Goal: Transaction & Acquisition: Purchase product/service

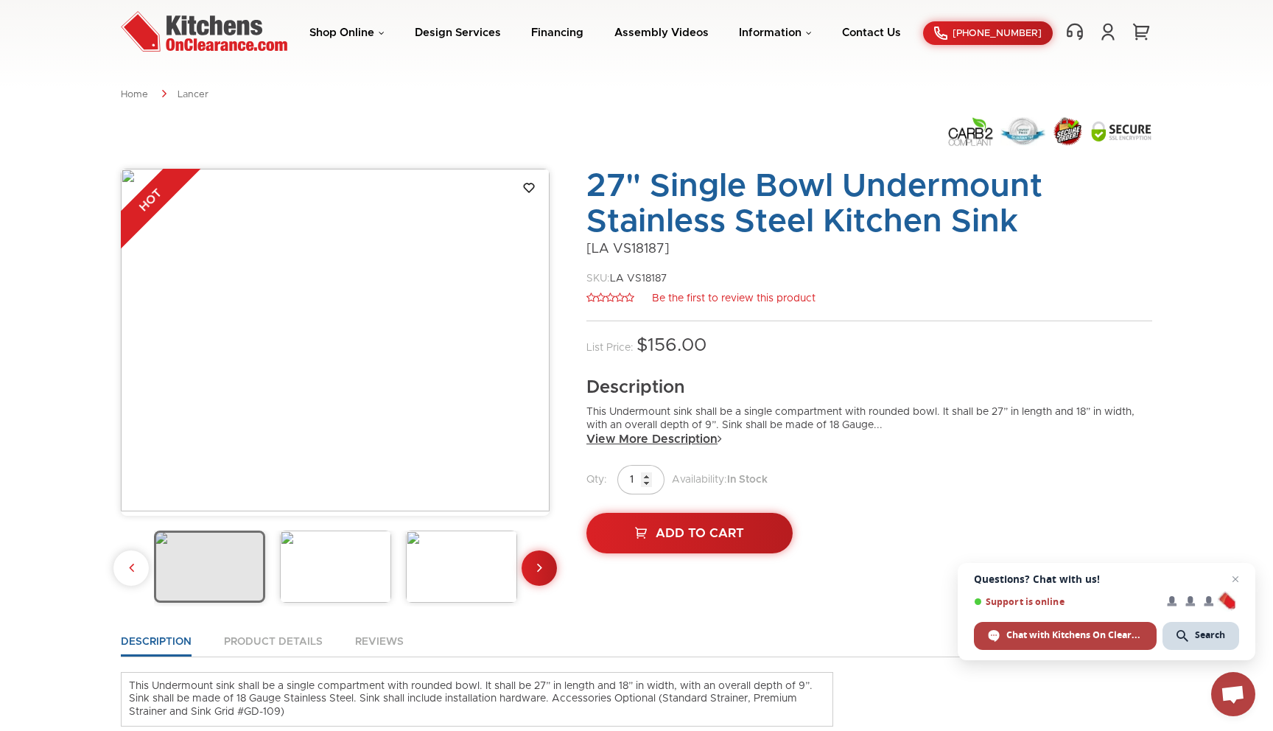
click at [708, 437] on link "View More Description" at bounding box center [654, 439] width 136 height 15
click at [698, 524] on link "Add To Cart" at bounding box center [689, 533] width 211 height 41
click at [1138, 31] on link "1" at bounding box center [1141, 31] width 22 height 19
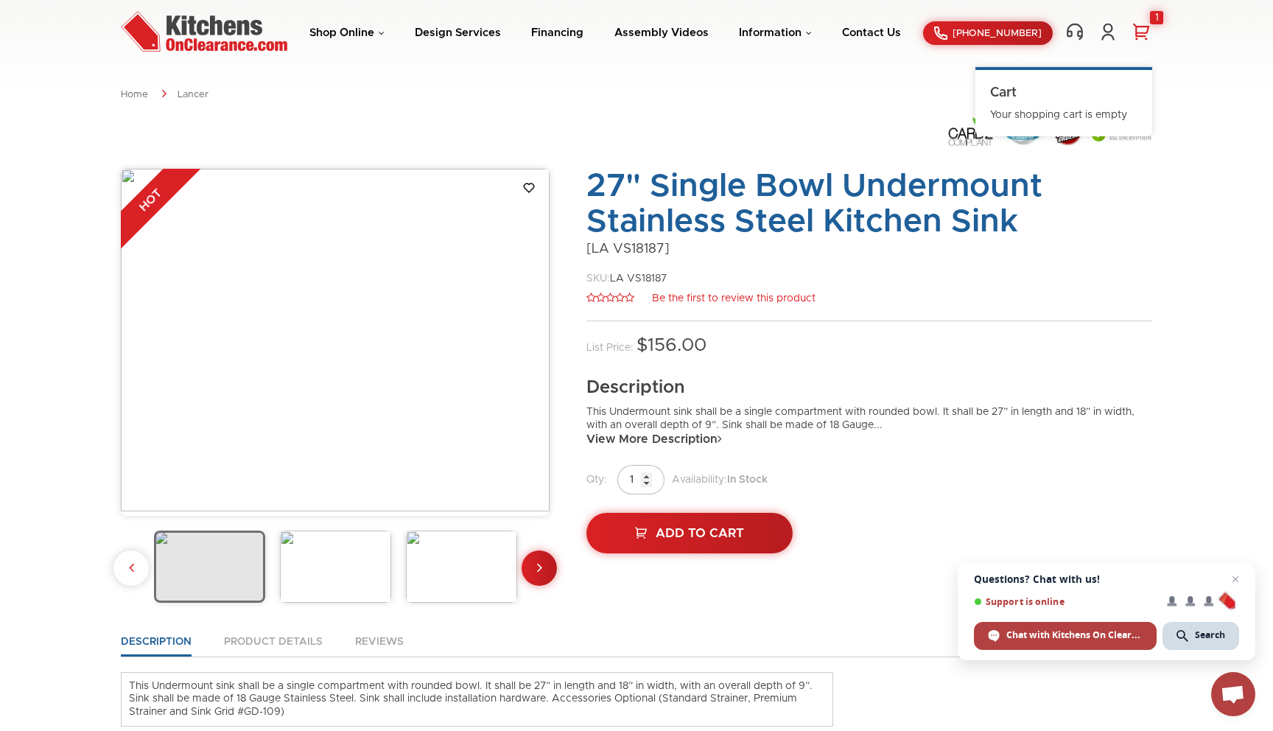
click at [1138, 30] on link "1" at bounding box center [1141, 31] width 22 height 19
click at [1145, 32] on link "1" at bounding box center [1141, 31] width 22 height 19
click at [1003, 91] on link "Cart" at bounding box center [1003, 92] width 27 height 13
